Goal: Transaction & Acquisition: Purchase product/service

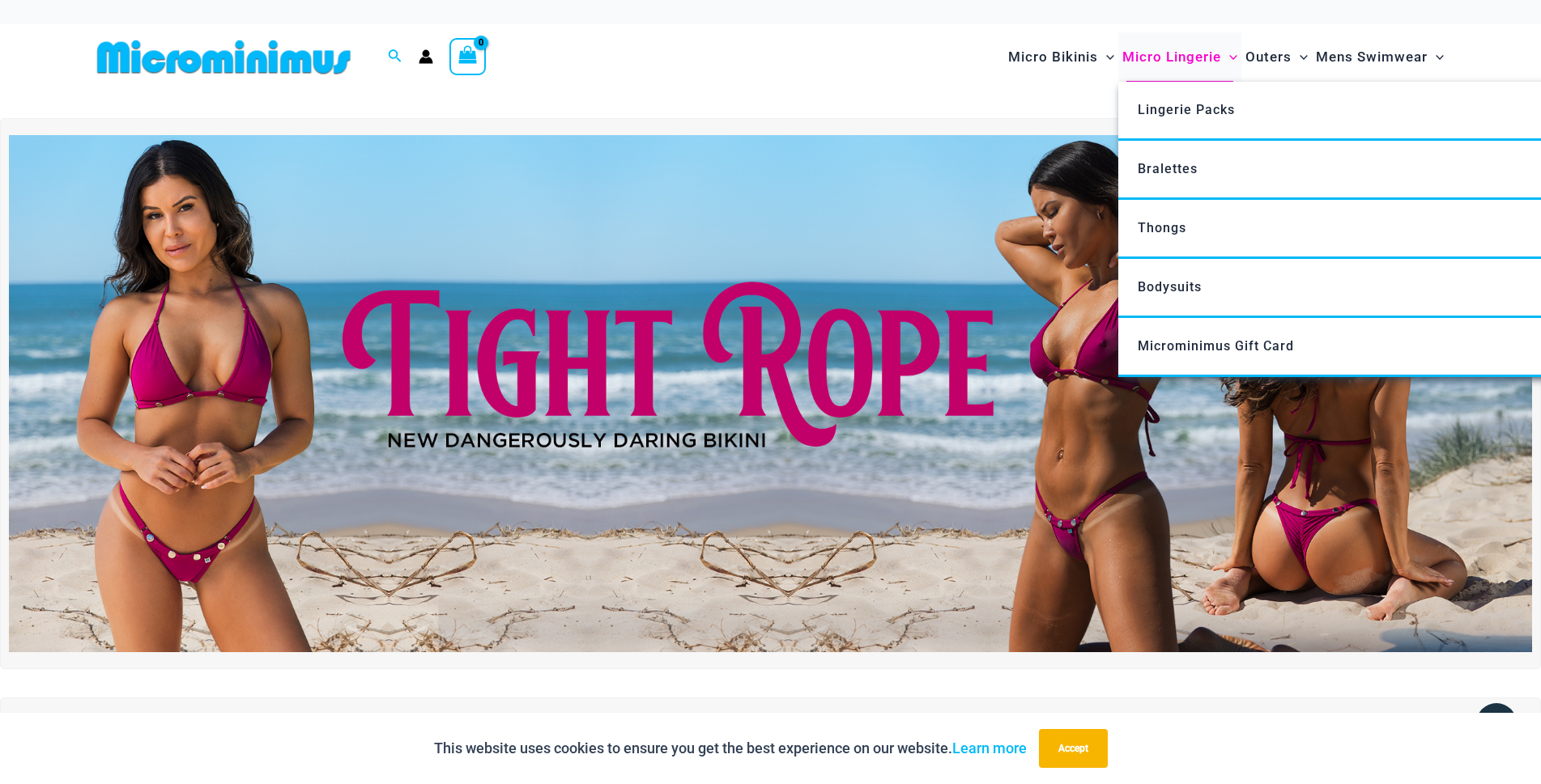
click at [1131, 65] on span "Micro Lingerie" at bounding box center [1171, 57] width 99 height 41
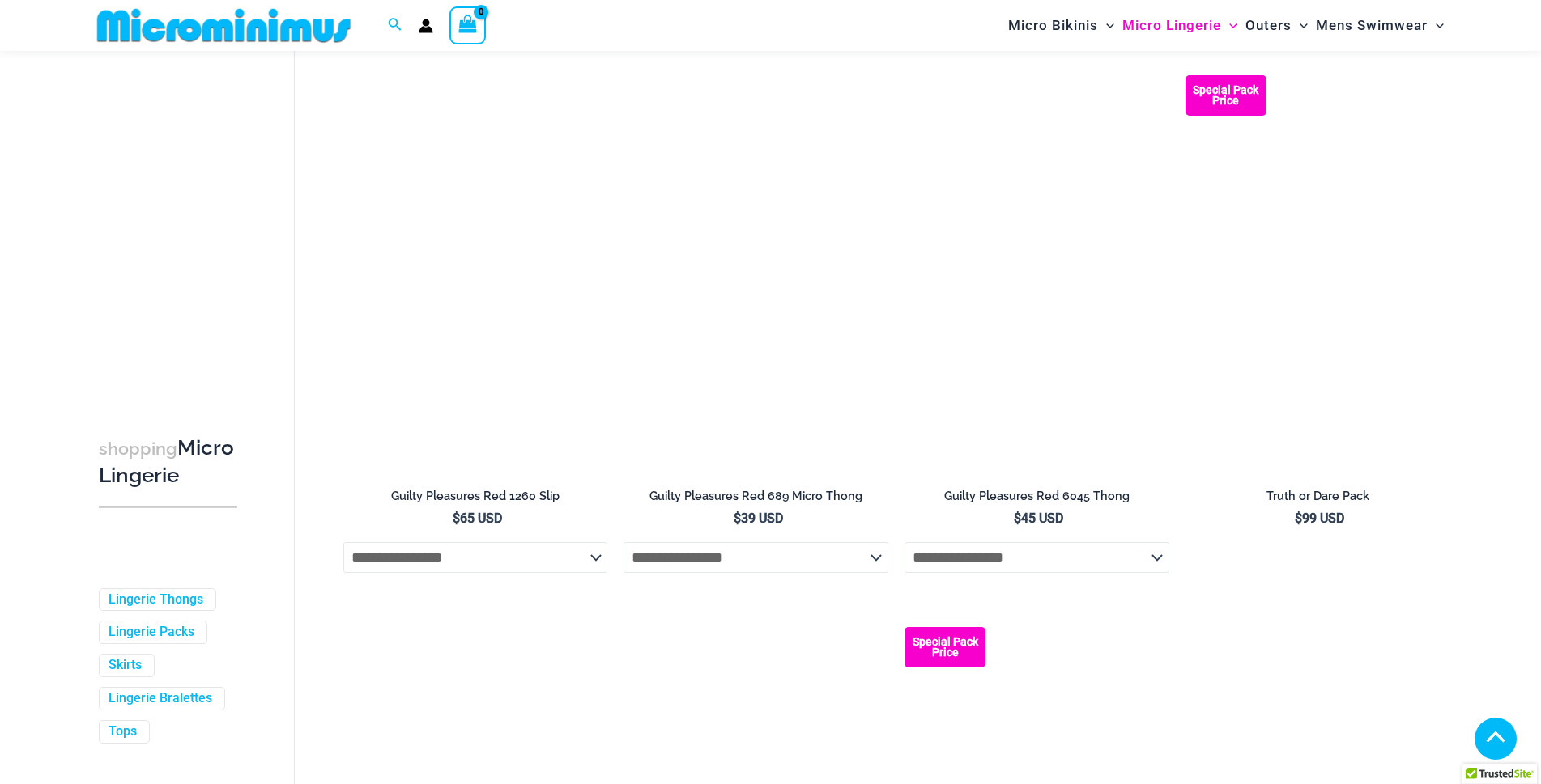
scroll to position [1950, 0]
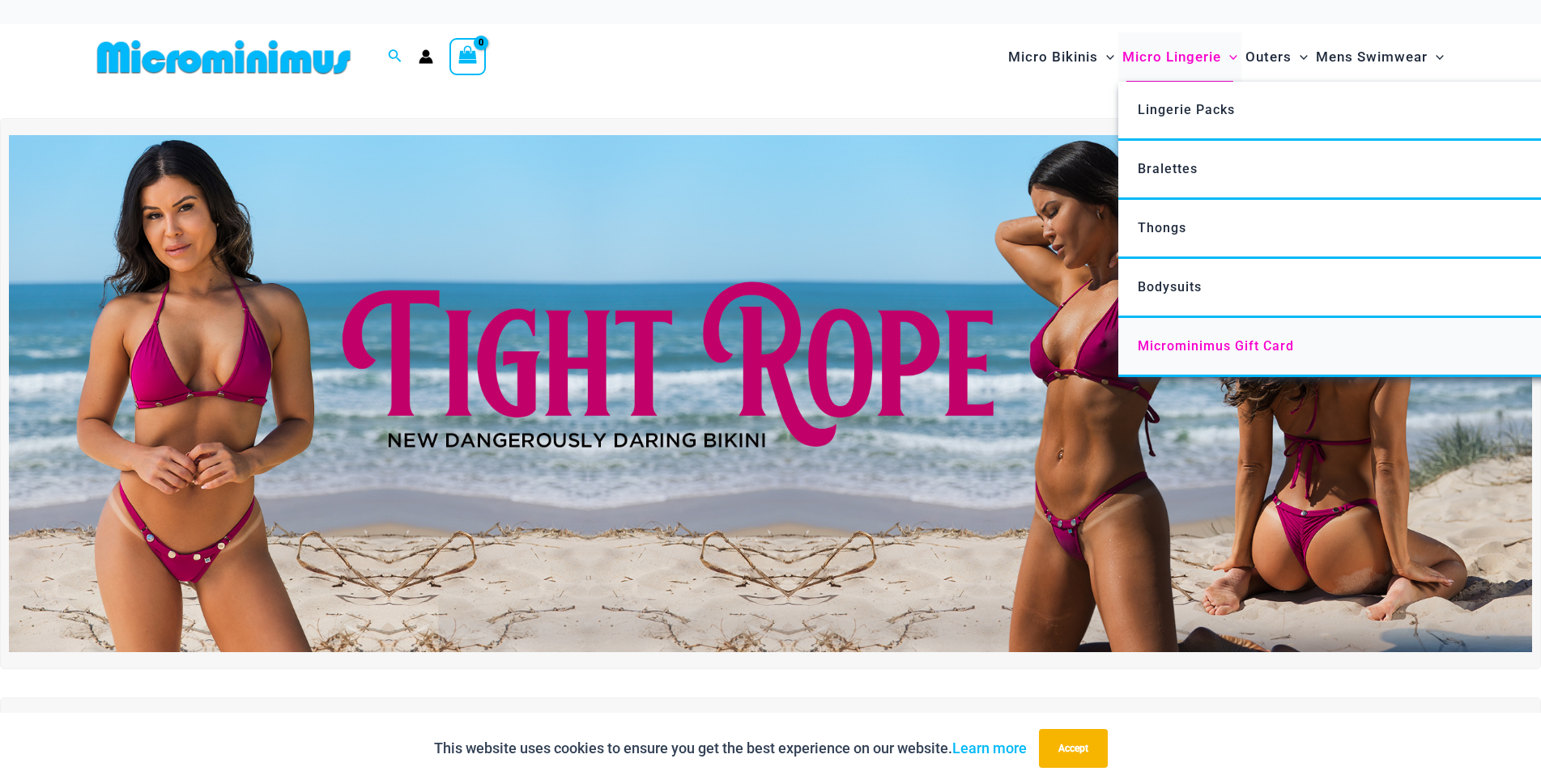
click at [1147, 353] on span "Microminimus Gift Card" at bounding box center [1216, 345] width 157 height 15
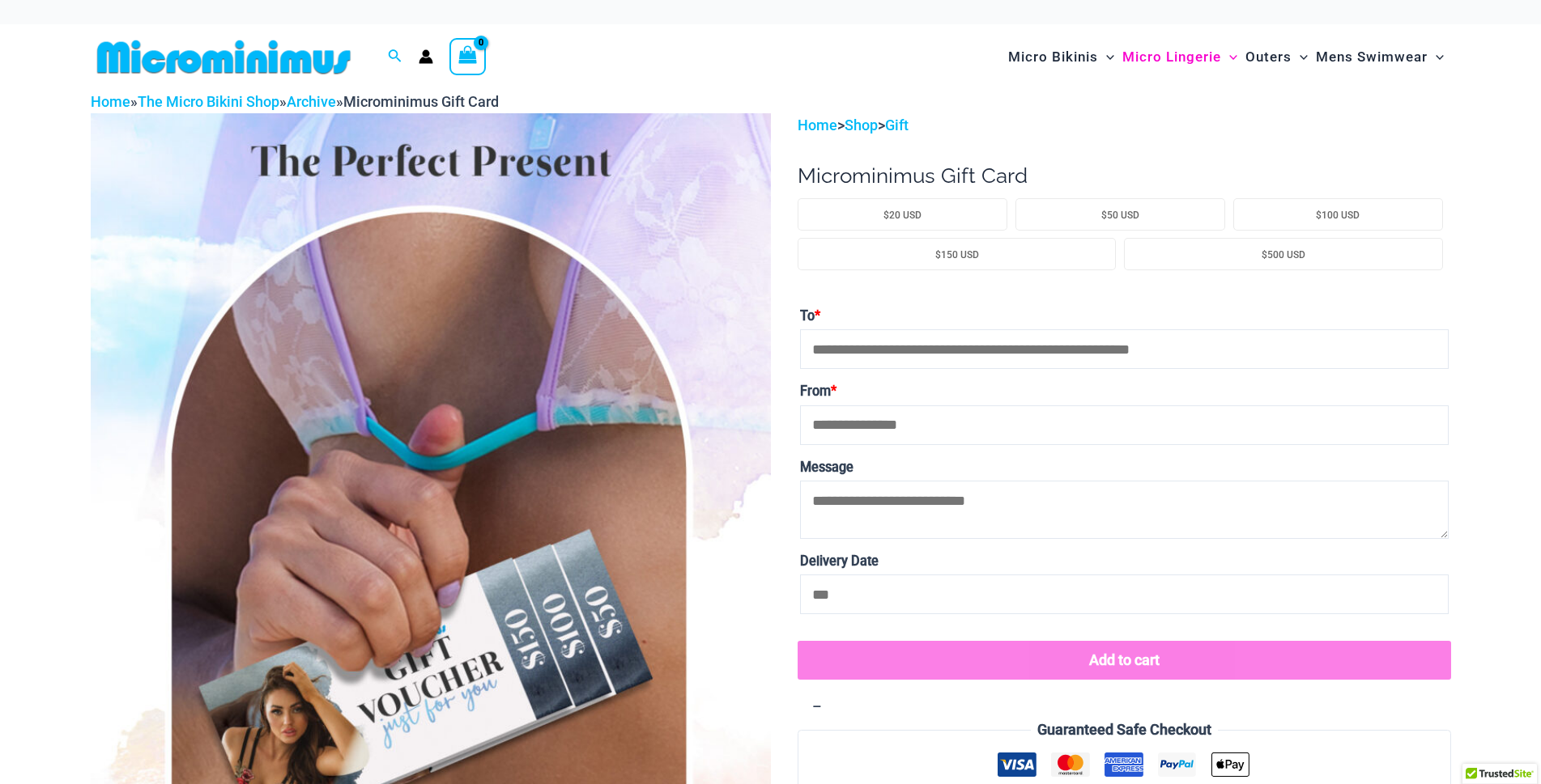
scroll to position [166, 0]
